Goal: Feedback & Contribution: Submit feedback/report problem

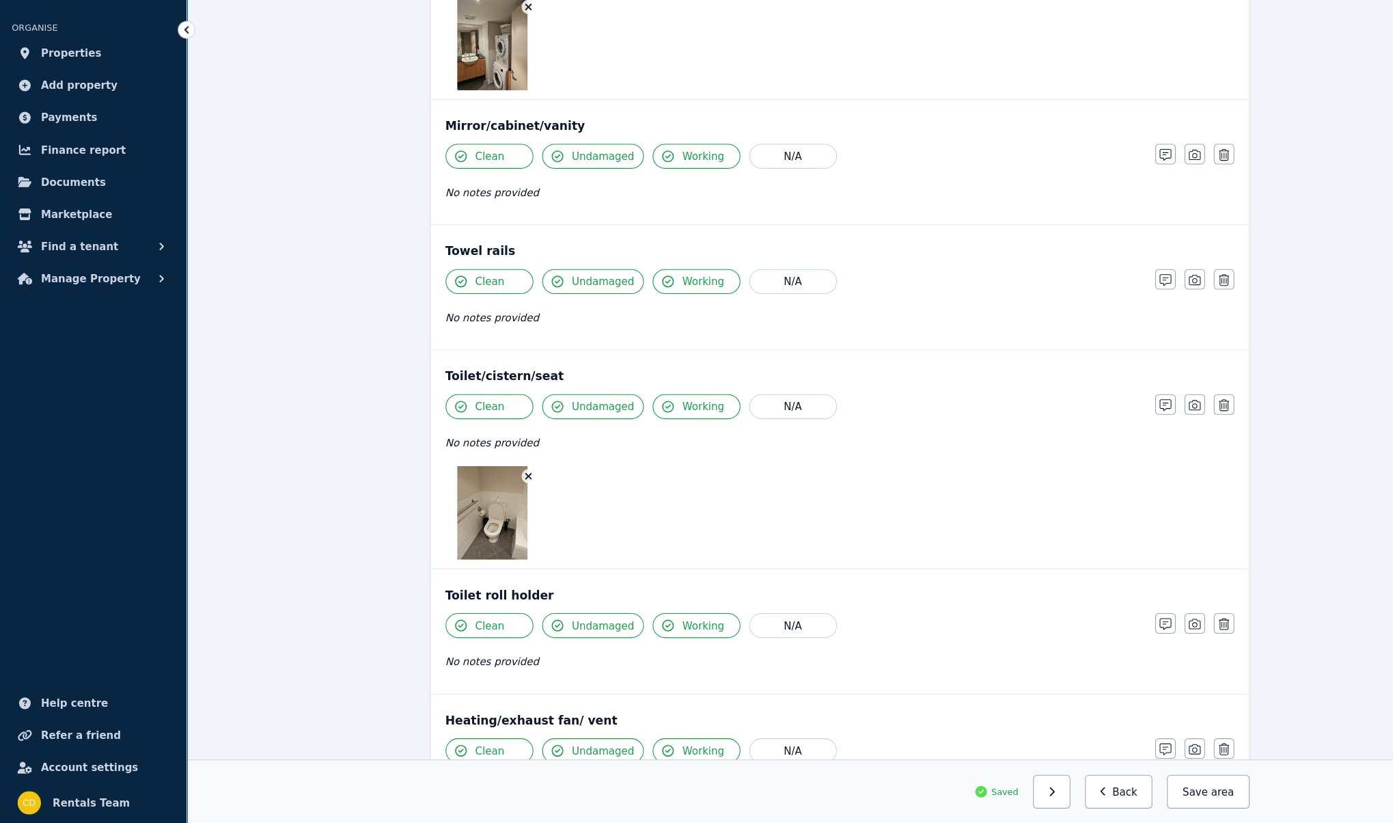
scroll to position [1592, 0]
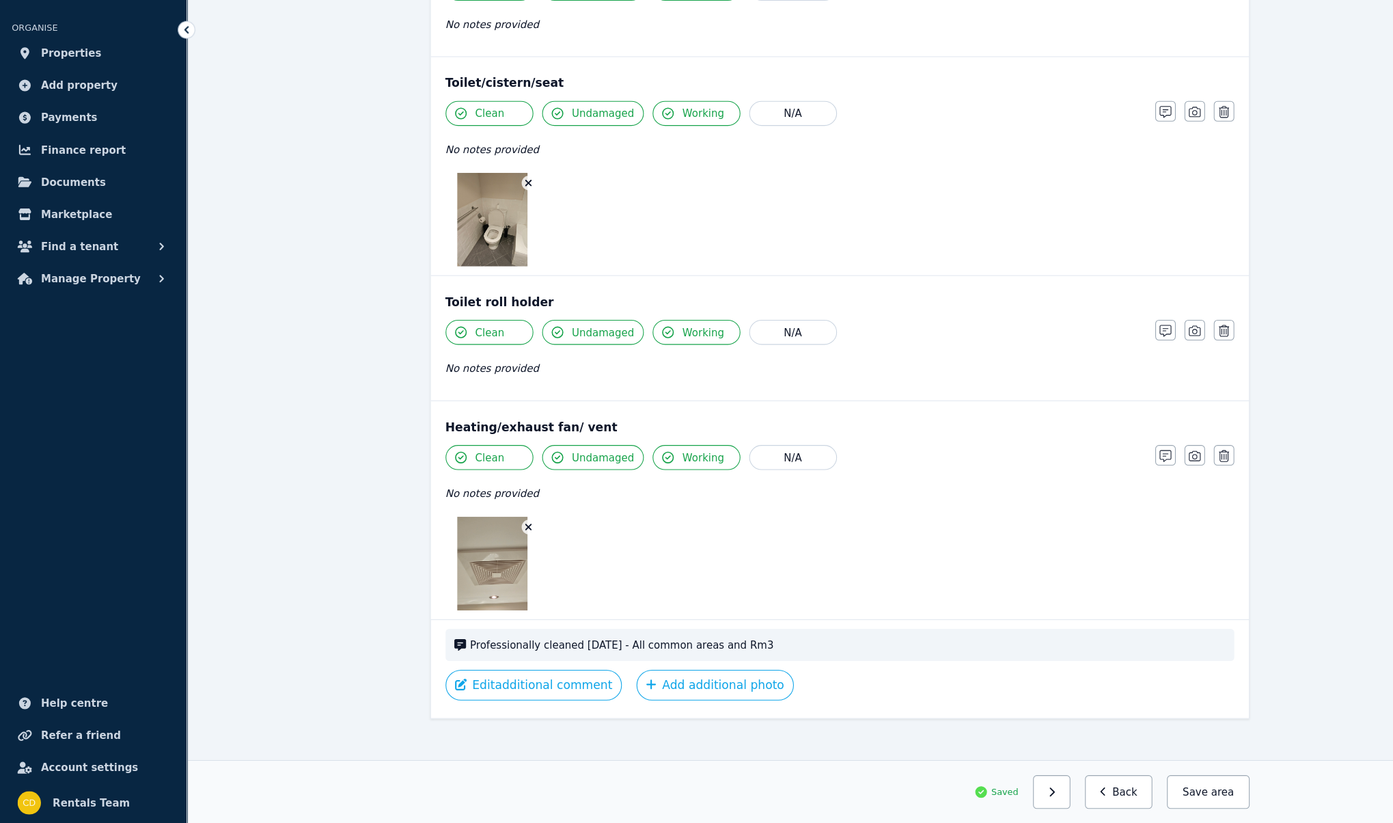
click at [1137, 796] on span "area" at bounding box center [1141, 793] width 21 height 14
click at [999, 801] on button "button" at bounding box center [982, 792] width 35 height 31
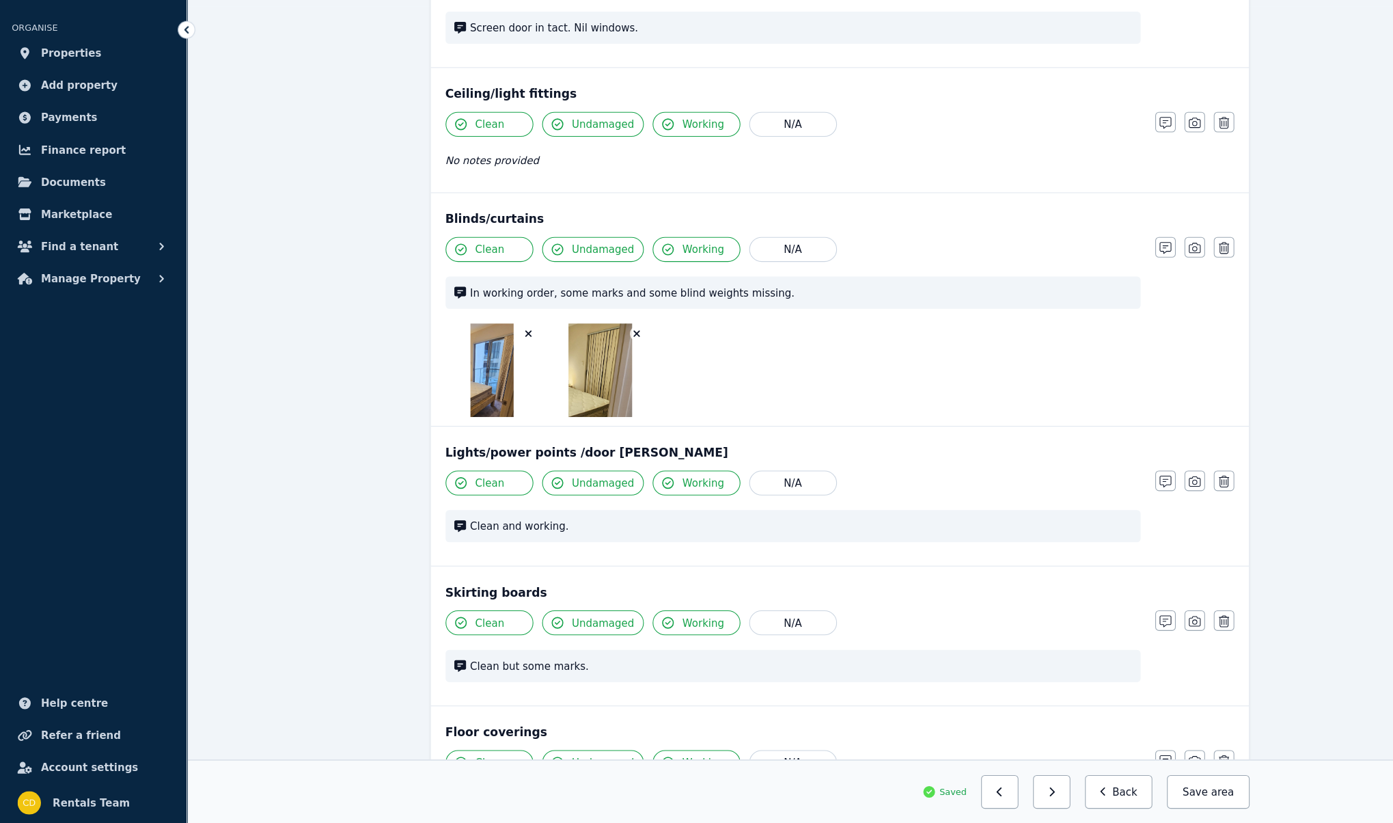
scroll to position [1035, 0]
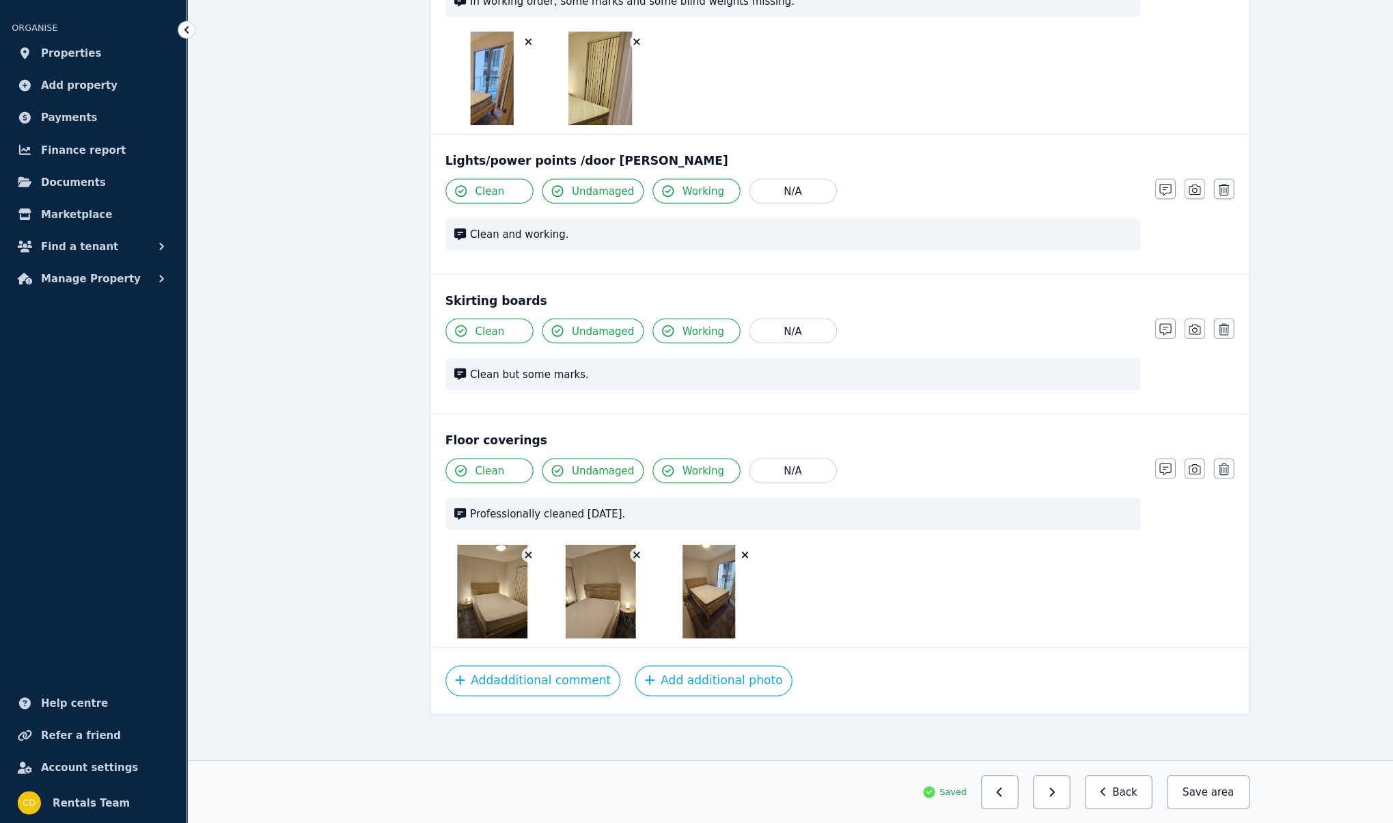
click at [516, 680] on button "Add additional comment" at bounding box center [498, 689] width 164 height 29
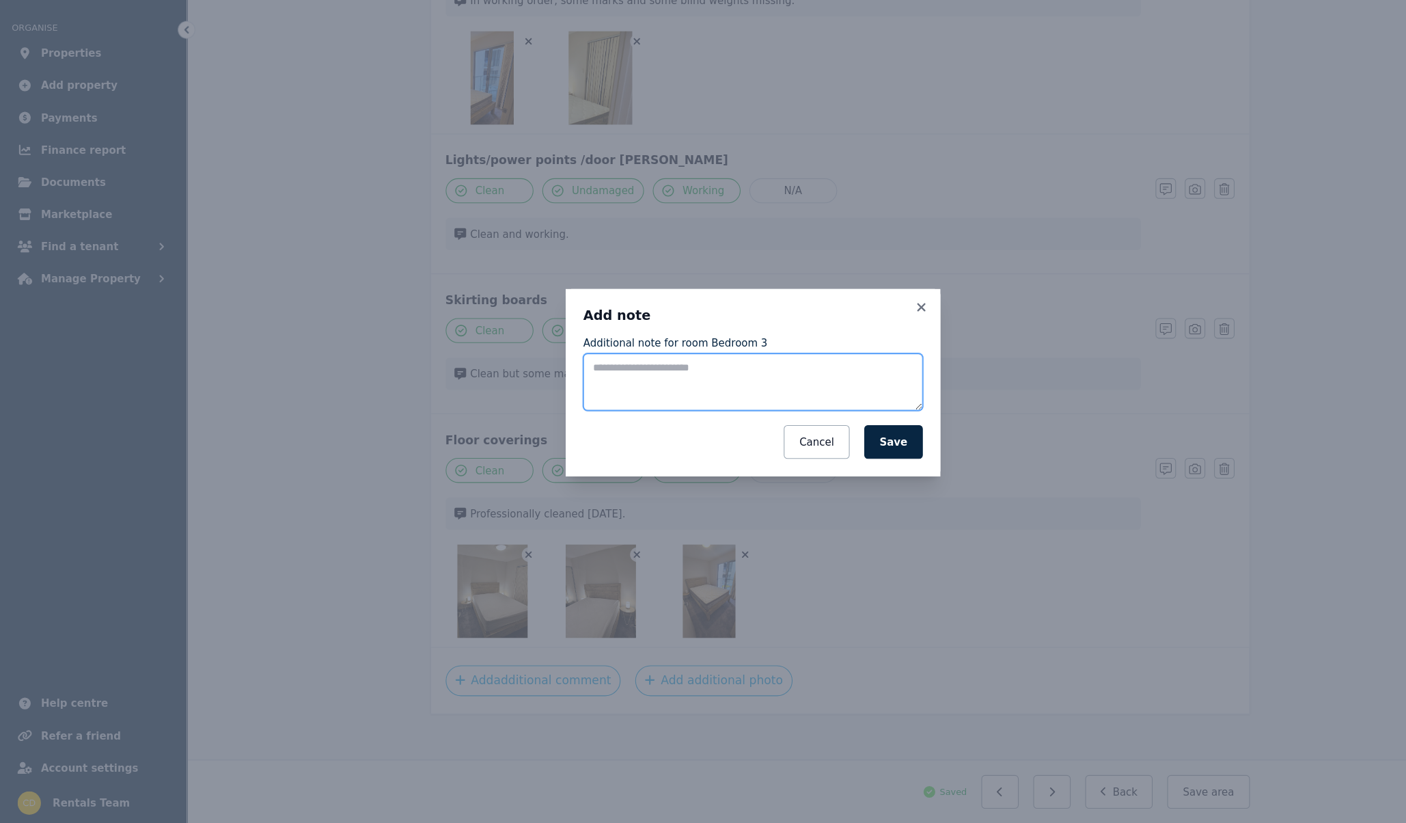
click at [756, 434] on textarea "Additional note for room Bedroom 3" at bounding box center [702, 410] width 317 height 53
click at [664, 396] on textarea "**********" at bounding box center [702, 410] width 317 height 53
type textarea "**********"
click at [833, 465] on button "Save" at bounding box center [834, 466] width 55 height 31
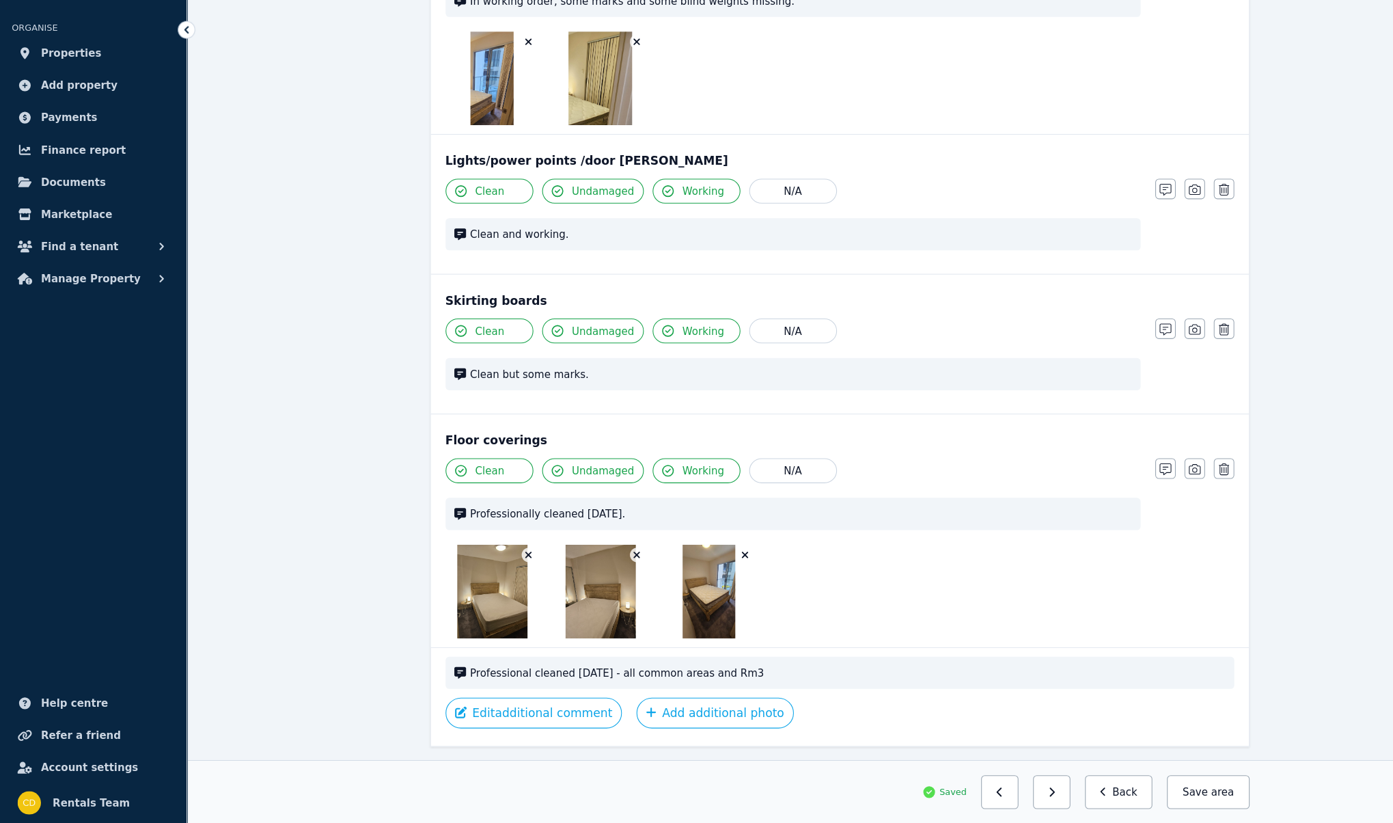
click at [715, 676] on span "Professional cleaned [DATE] - all common areas and Rm3" at bounding box center [791, 682] width 705 height 14
click at [591, 667] on div "Professional cleaned [DATE] - all common areas and Rm3" at bounding box center [784, 682] width 736 height 30
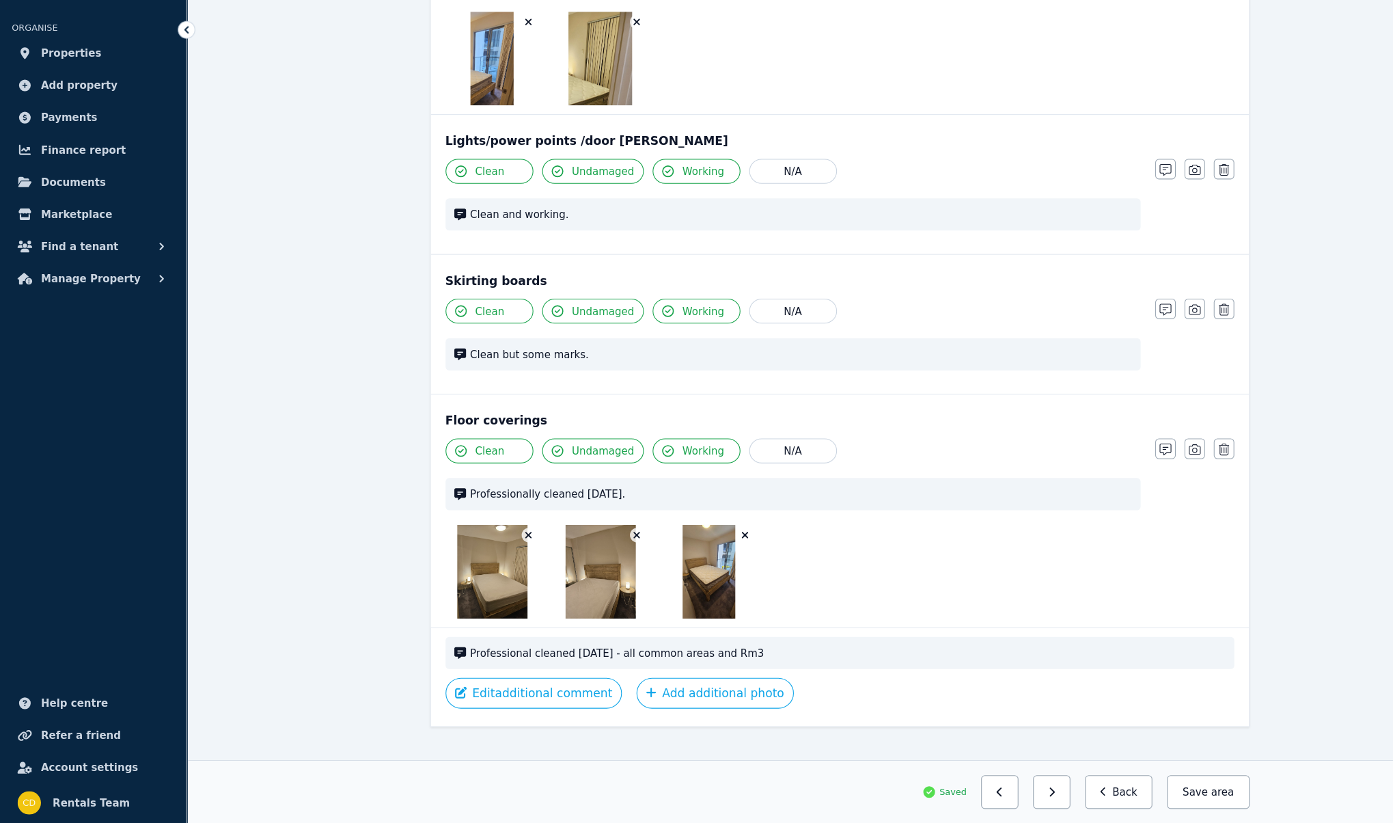
scroll to position [1064, 0]
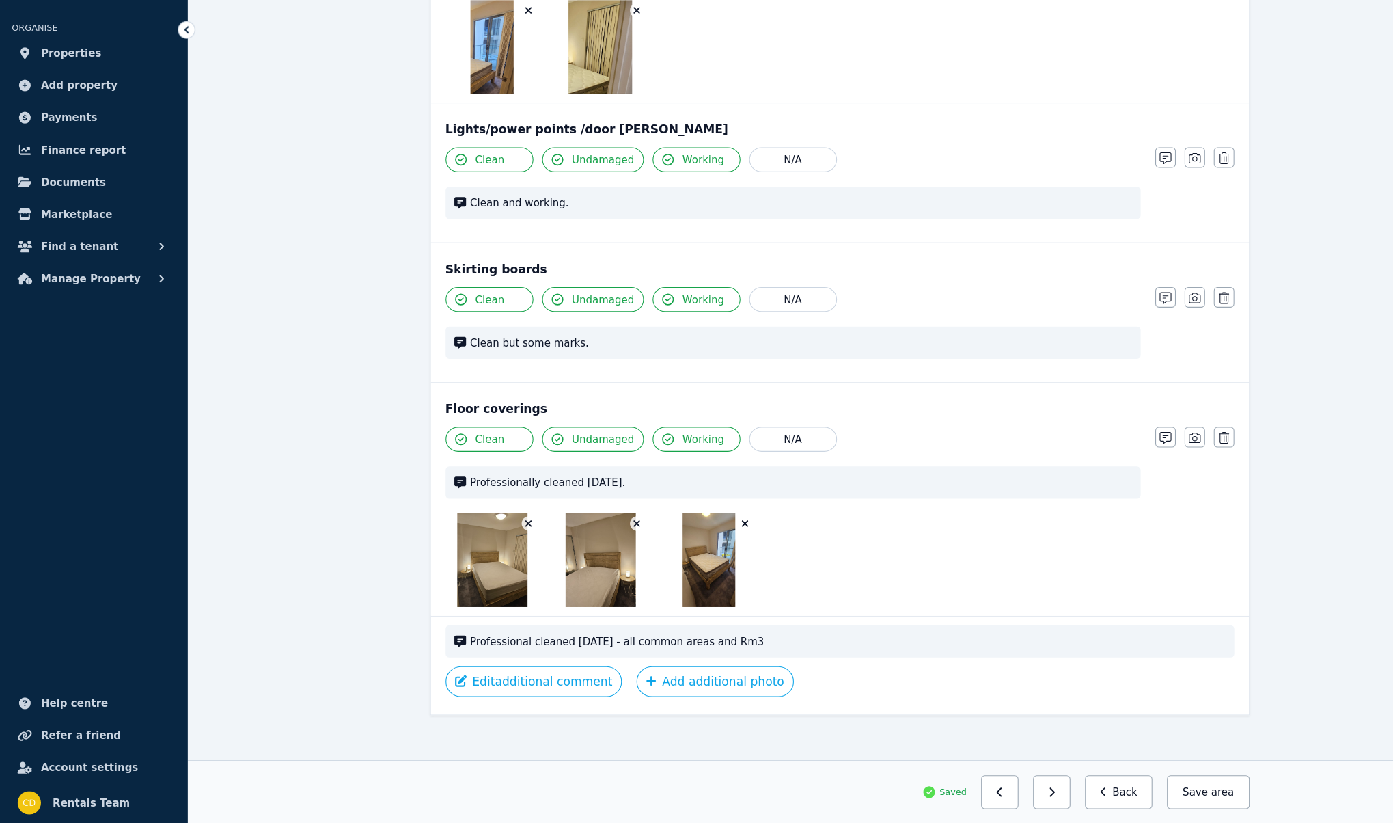
click at [889, 359] on div "Clean but some marks." at bounding box center [740, 374] width 649 height 30
click at [522, 367] on span "Clean but some marks." at bounding box center [748, 374] width 618 height 14
click at [982, 367] on span "Clean but some marks." at bounding box center [748, 374] width 618 height 14
click at [456, 367] on span "Clean but some marks." at bounding box center [748, 374] width 618 height 14
click at [434, 368] on icon at bounding box center [429, 373] width 11 height 11
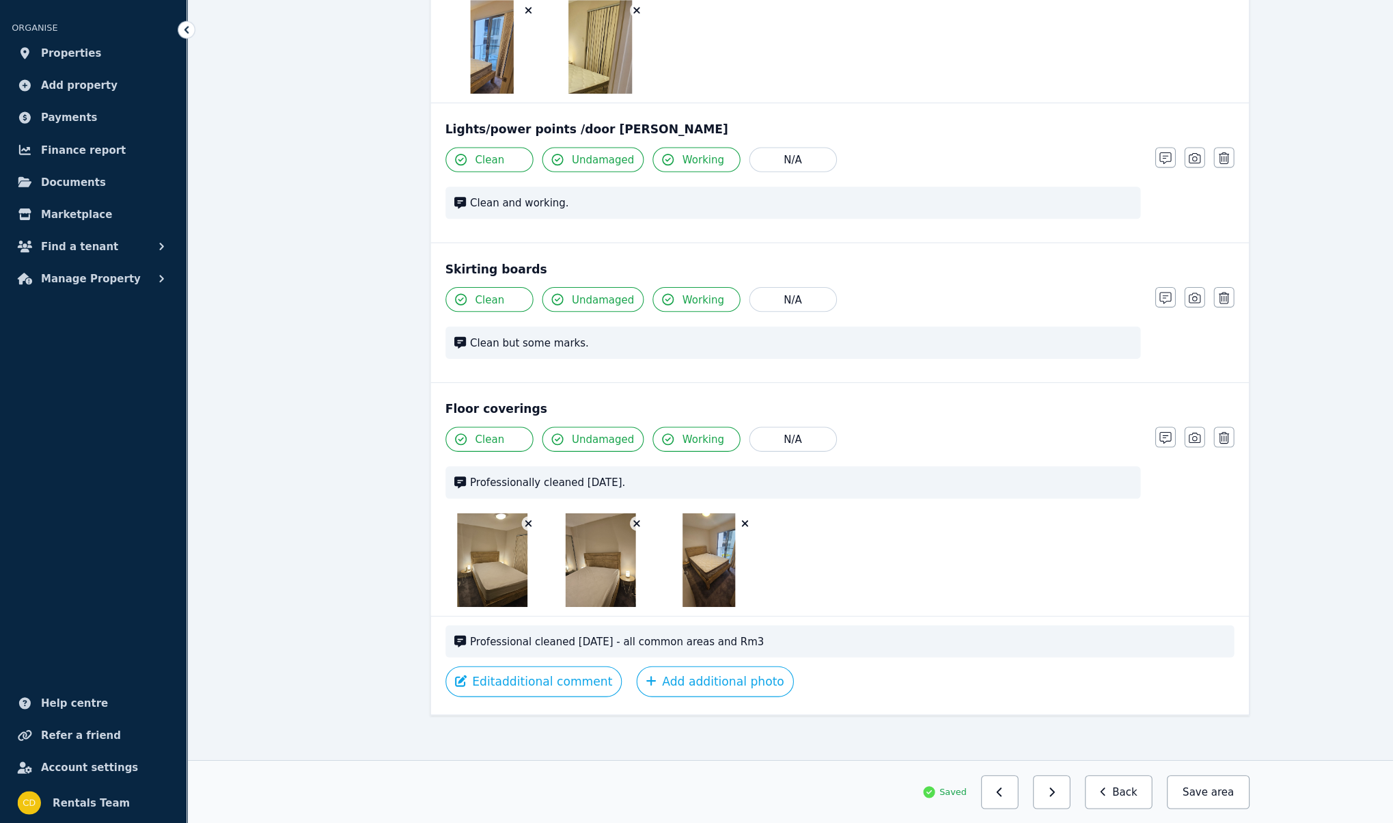
click at [1083, 328] on icon "button" at bounding box center [1088, 332] width 11 height 11
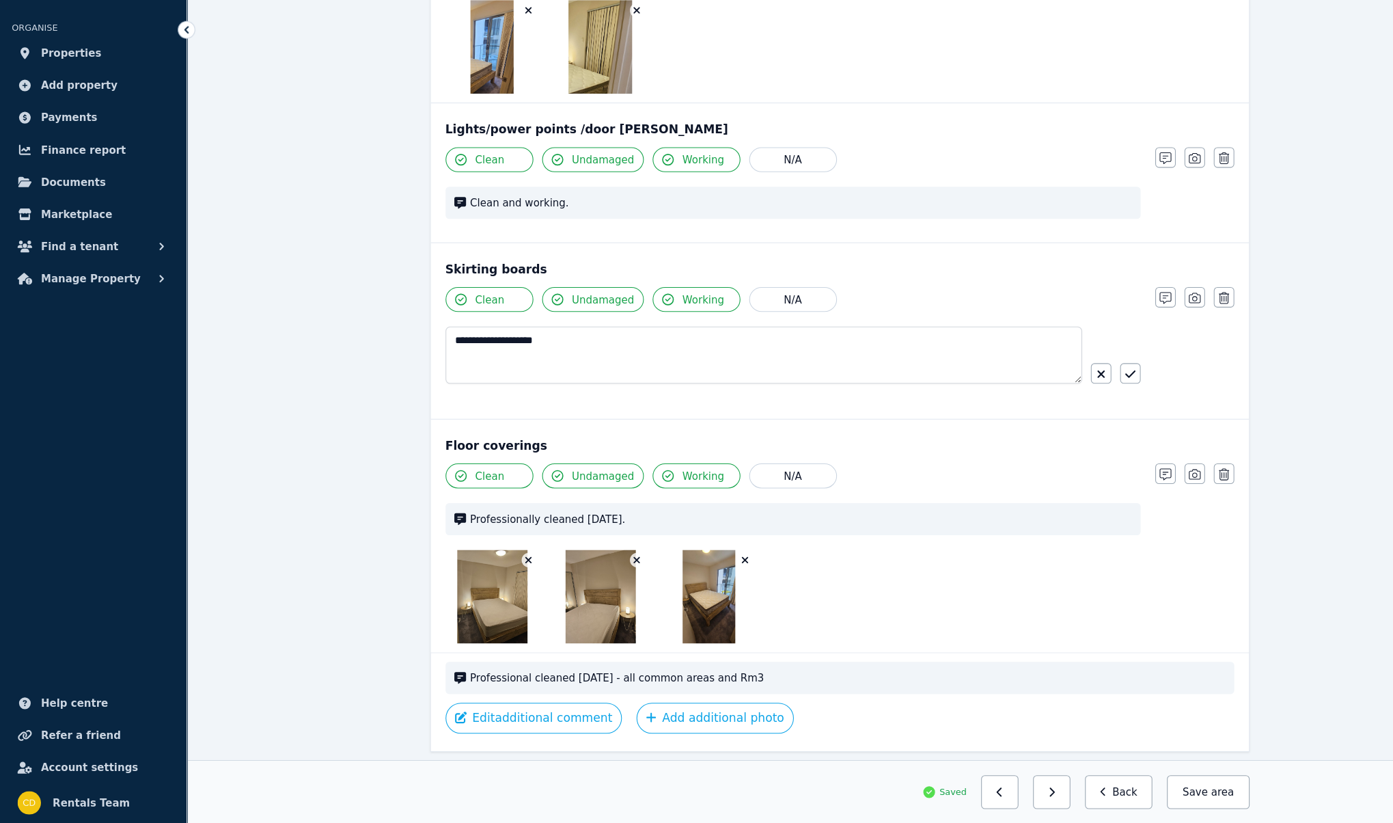
scroll to position [1098, 0]
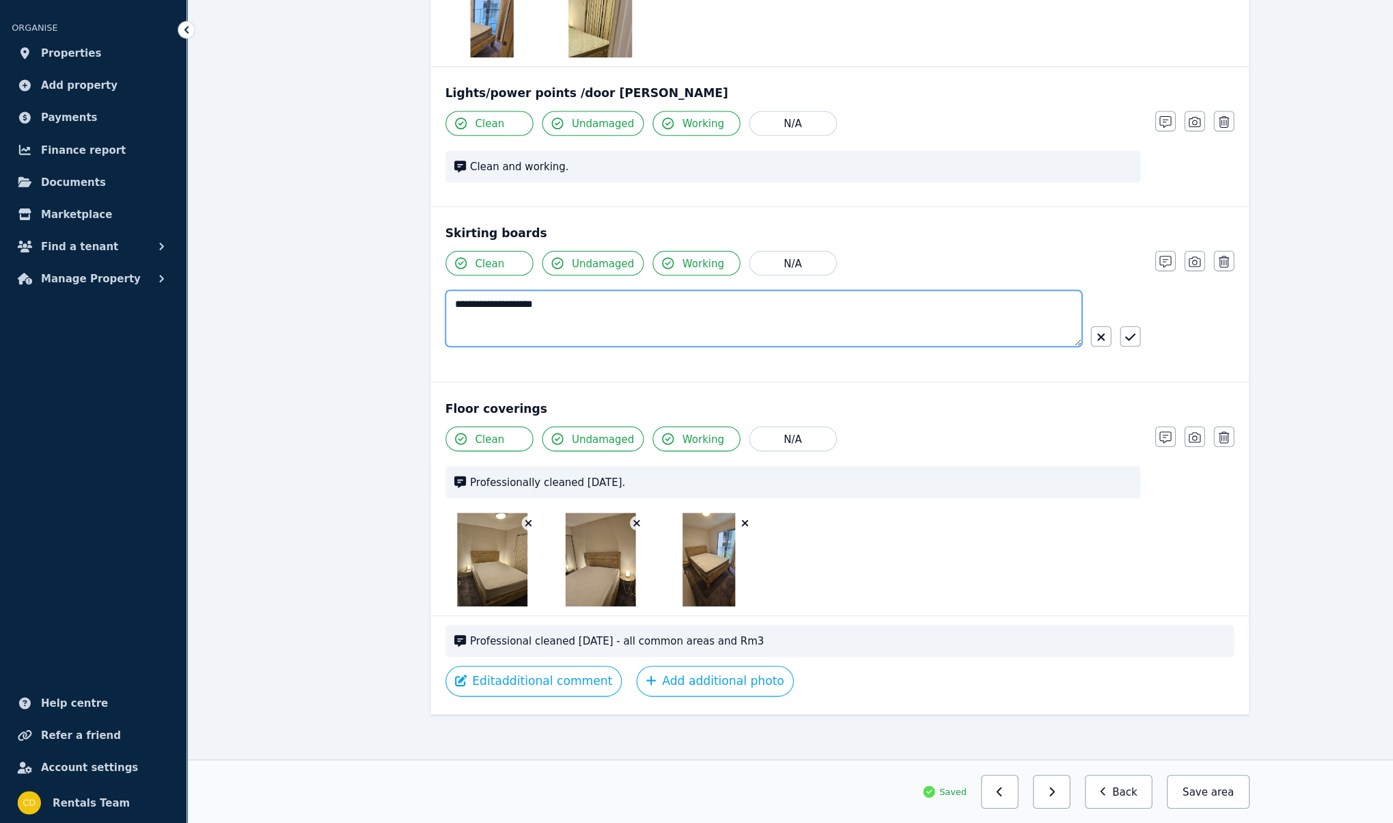
click at [472, 330] on textarea "**********" at bounding box center [713, 351] width 595 height 53
type textarea "*****"
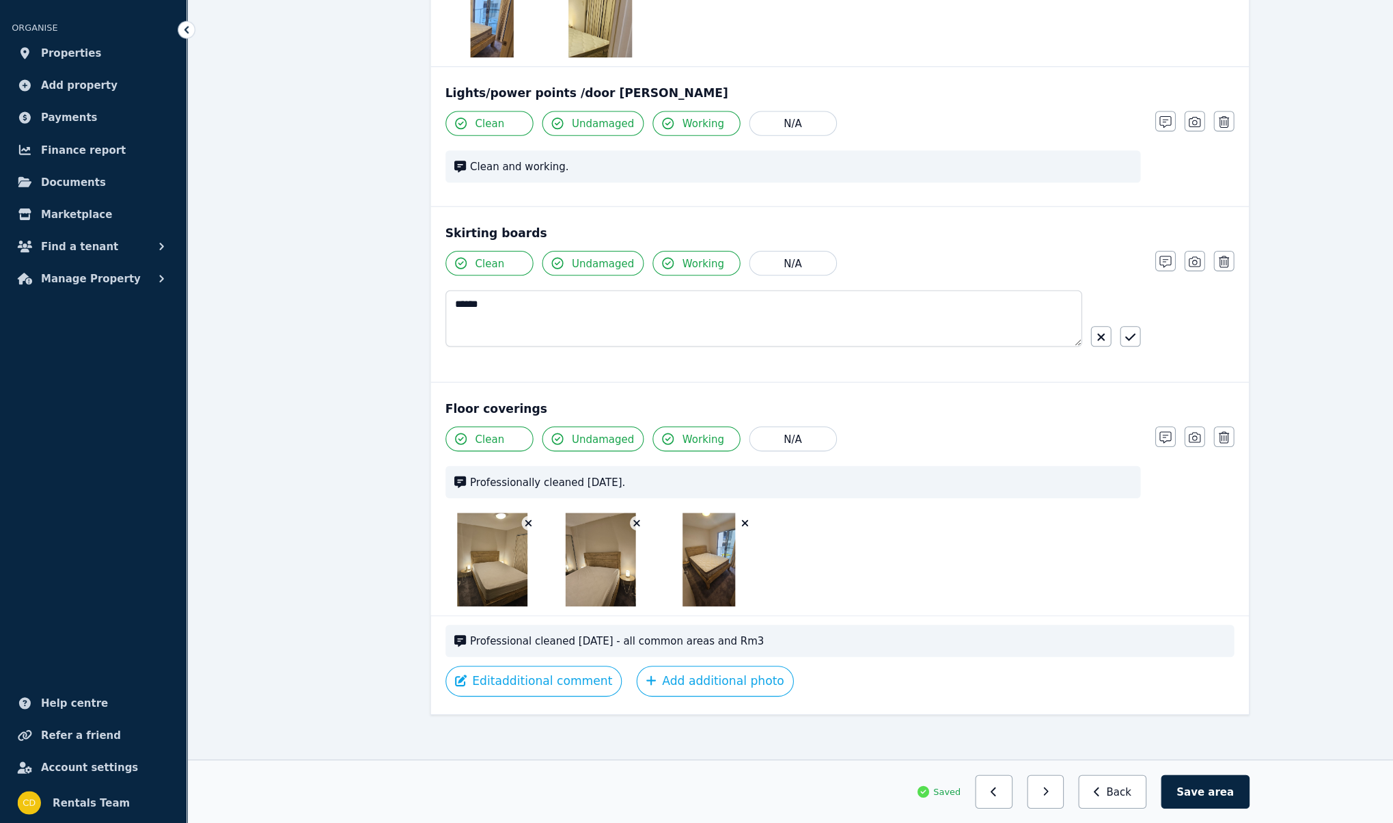
click at [1027, 365] on icon "button" at bounding box center [1028, 368] width 7 height 7
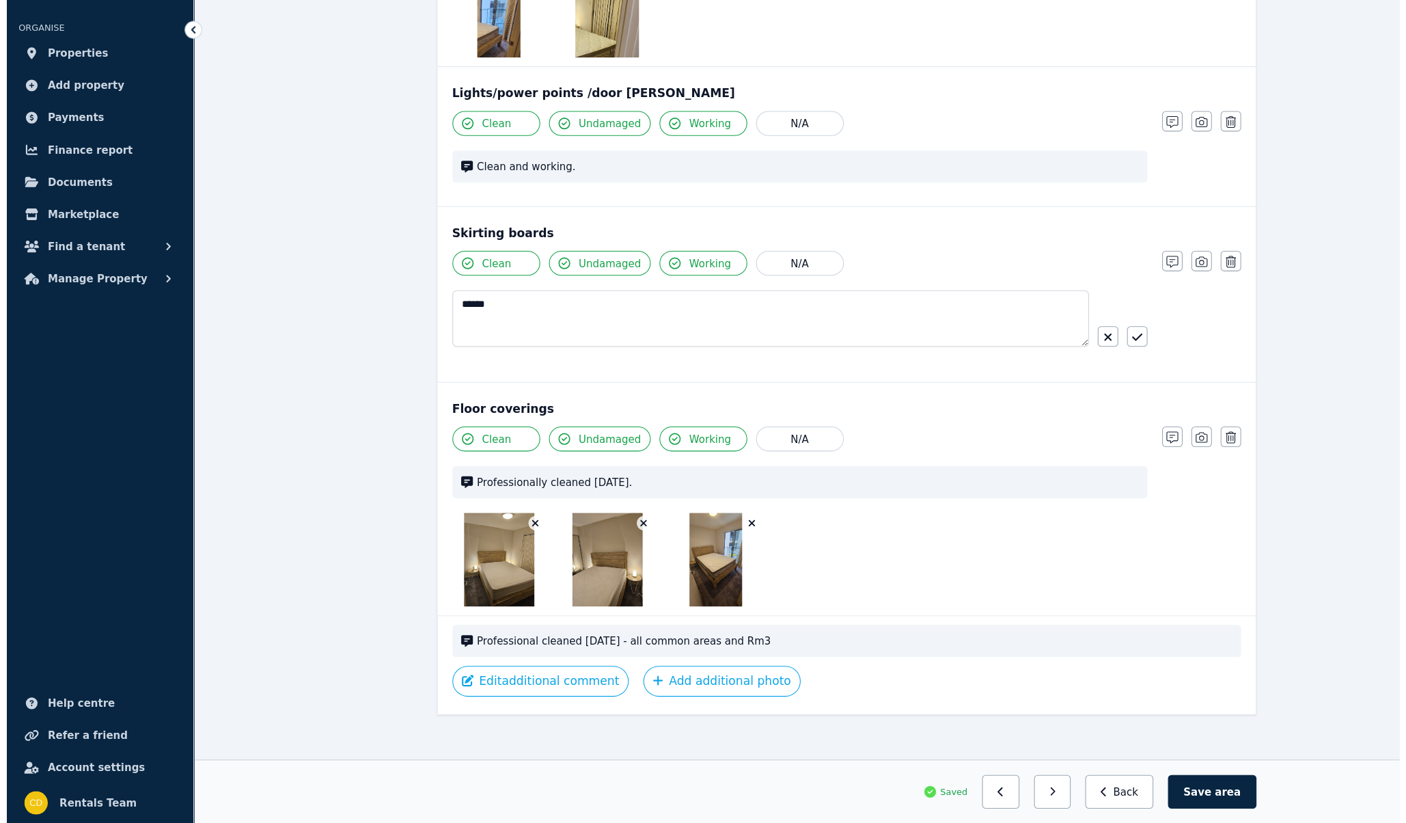
scroll to position [1064, 0]
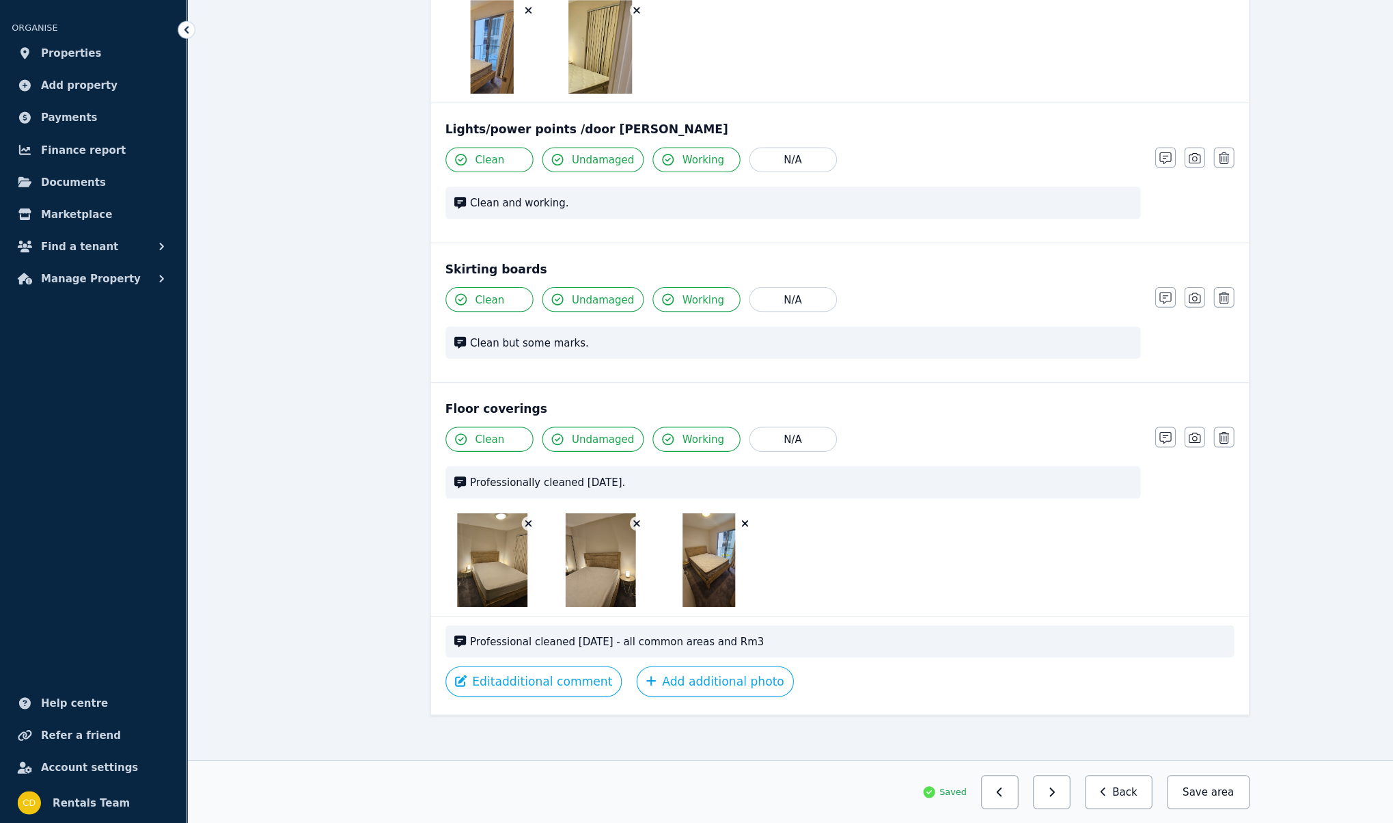
click at [635, 694] on button "Add additional photo" at bounding box center [667, 690] width 147 height 29
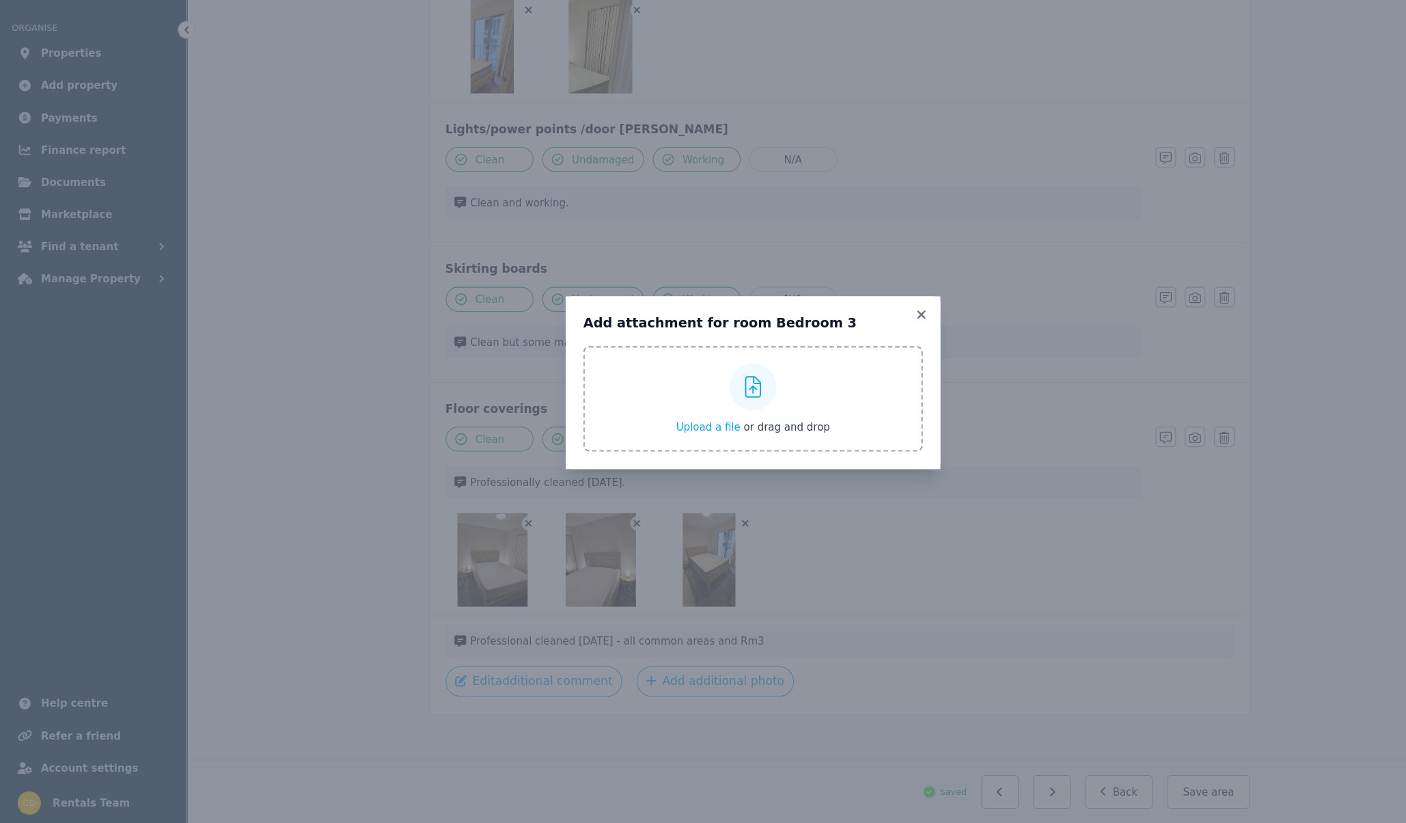
click at [661, 452] on span "Upload a file" at bounding box center [661, 452] width 60 height 11
click at [859, 350] on icon at bounding box center [860, 348] width 14 height 12
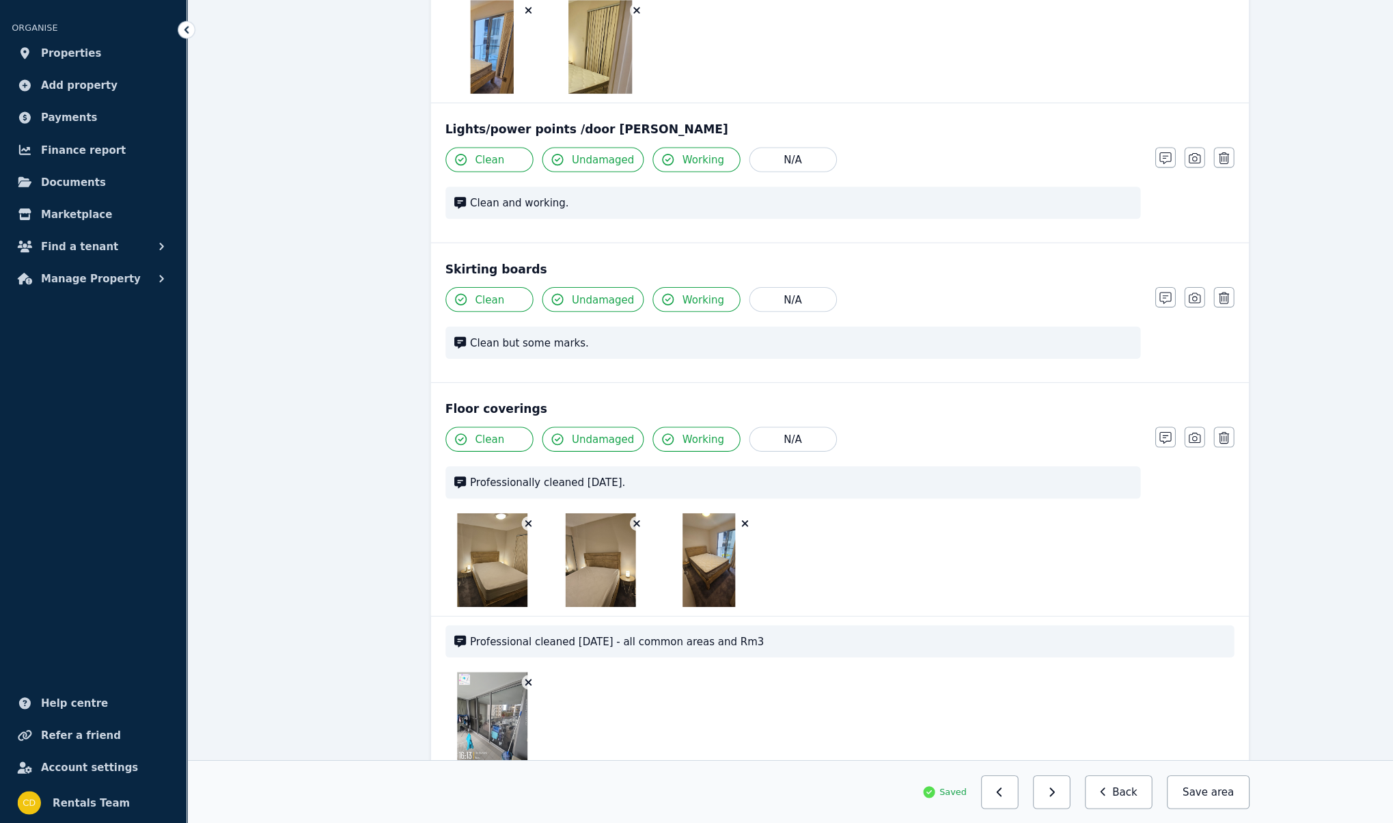
click at [492, 688] on icon "button" at bounding box center [493, 691] width 6 height 6
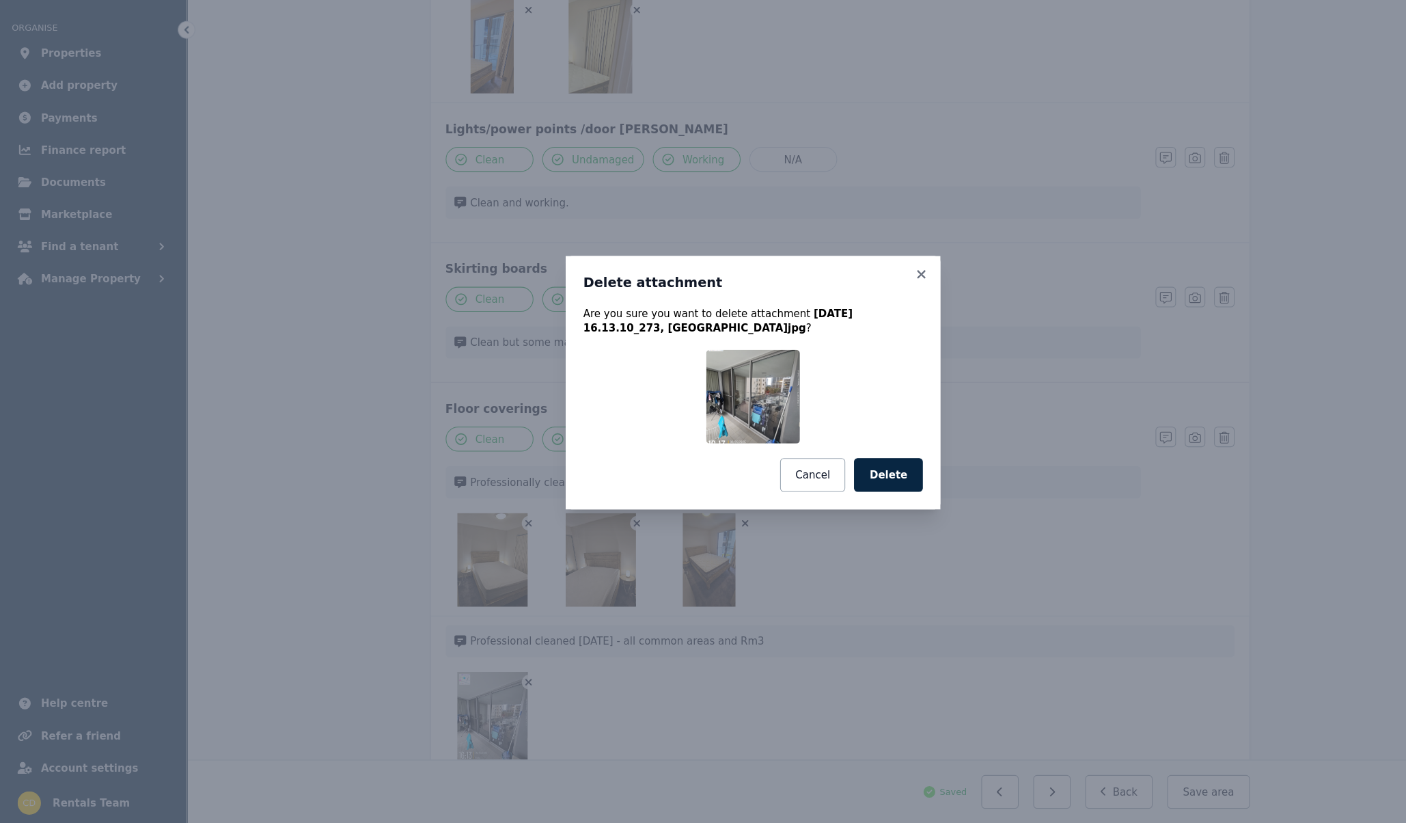
click at [838, 499] on button "Delete" at bounding box center [829, 497] width 64 height 31
